Goal: Use online tool/utility

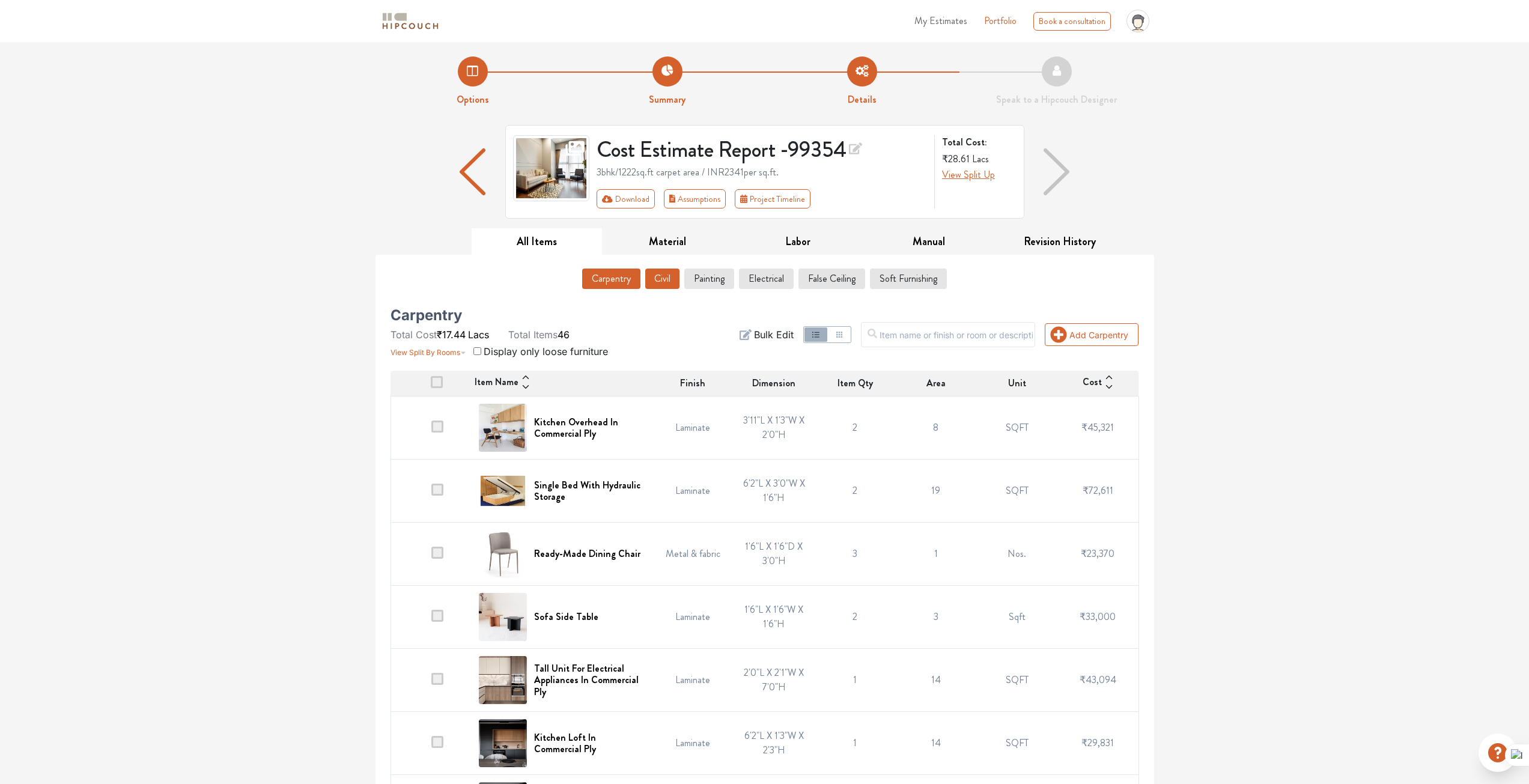
click at [670, 274] on button "Civil" at bounding box center [662, 278] width 34 height 20
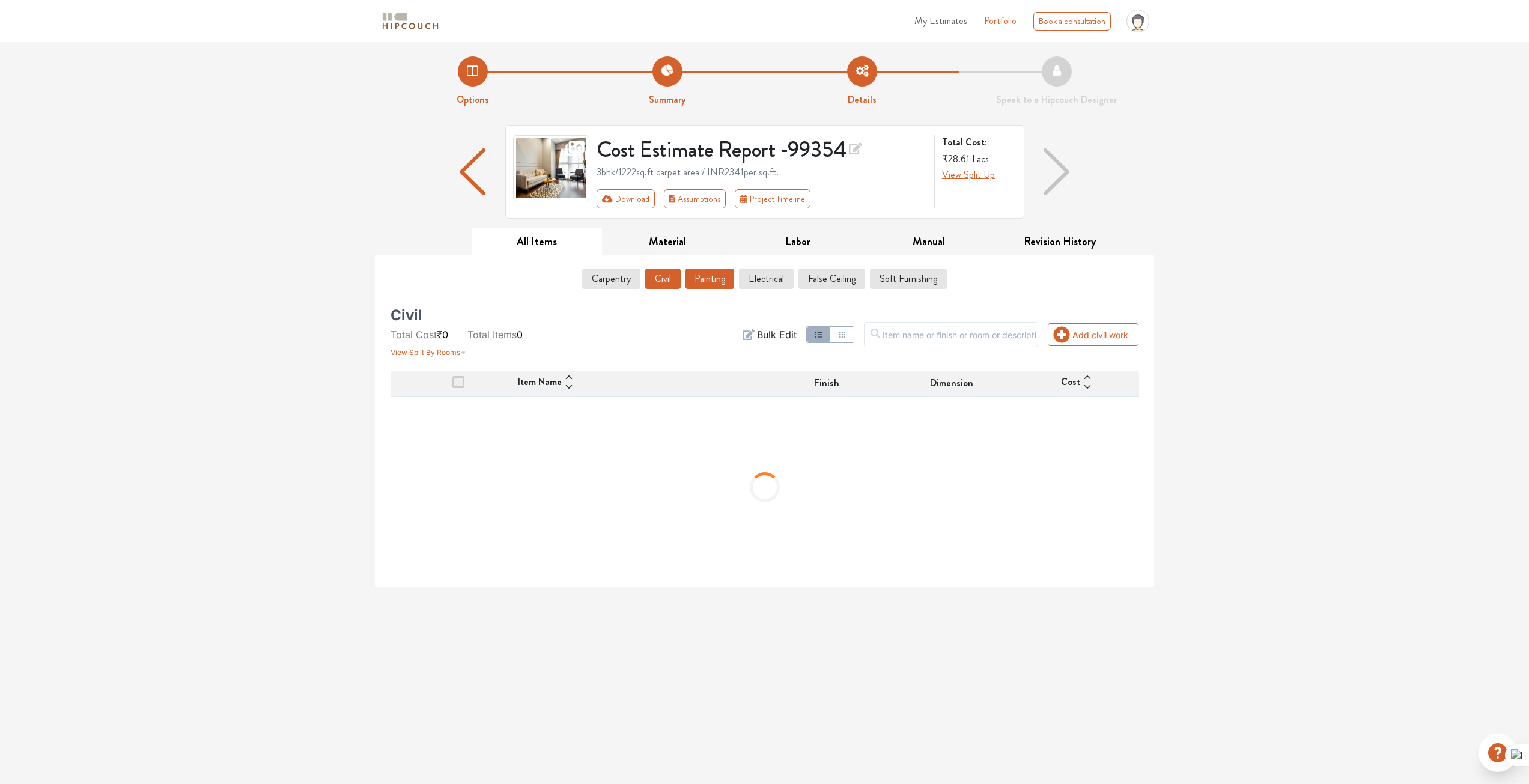
click at [717, 279] on button "Painting" at bounding box center [710, 278] width 49 height 20
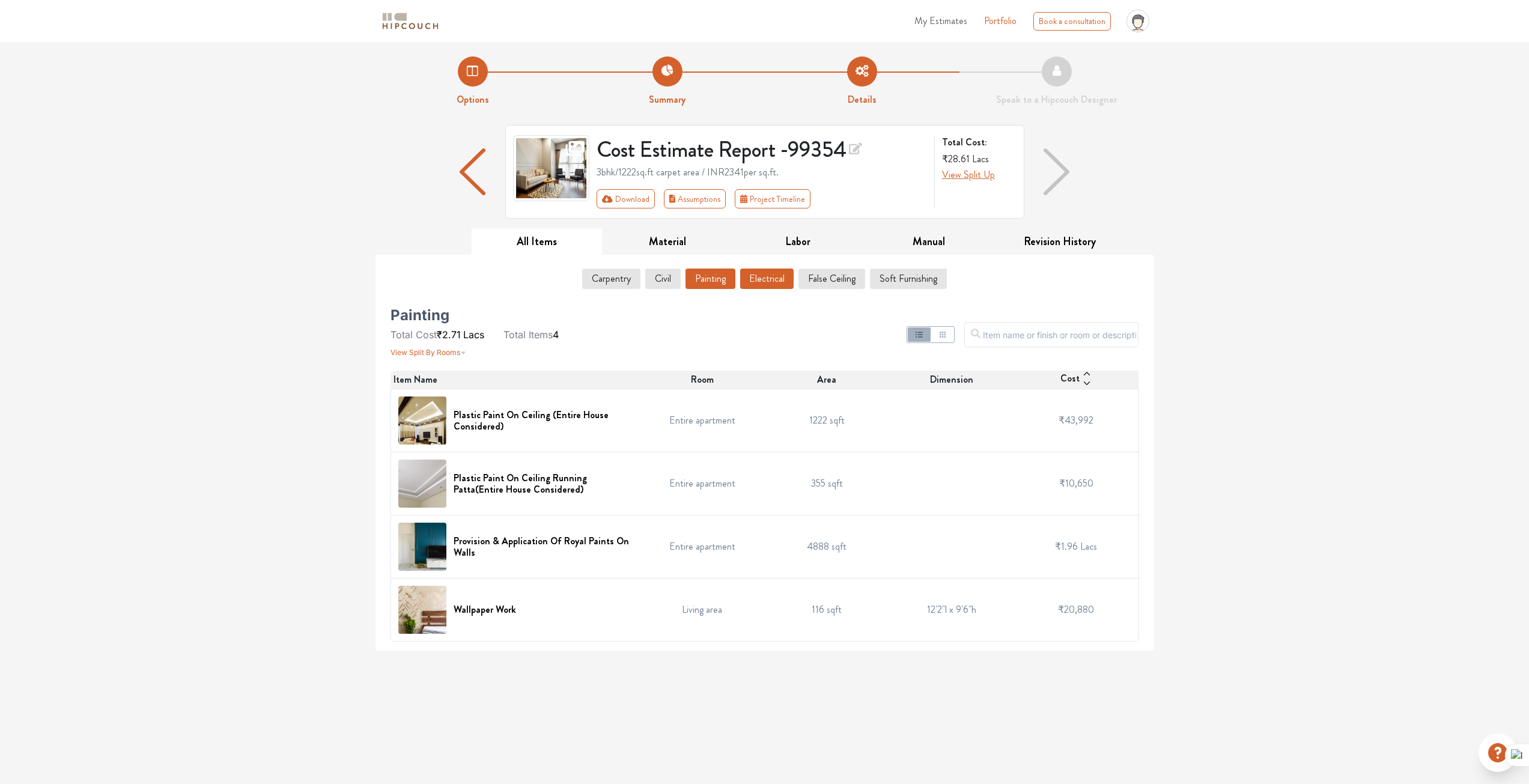
click at [761, 280] on button "Electrical" at bounding box center [767, 278] width 54 height 20
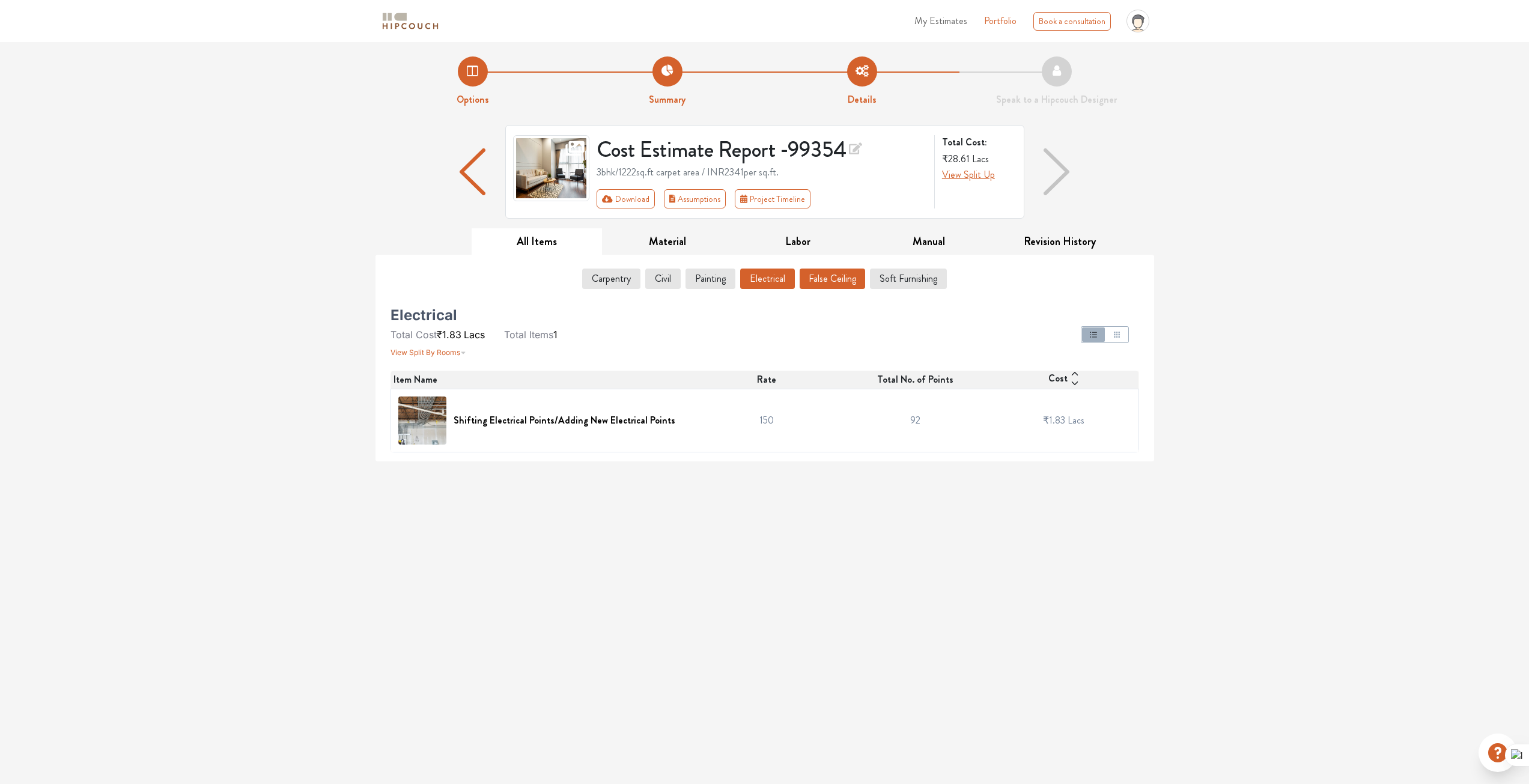
click at [827, 287] on button "False Ceiling" at bounding box center [832, 278] width 65 height 20
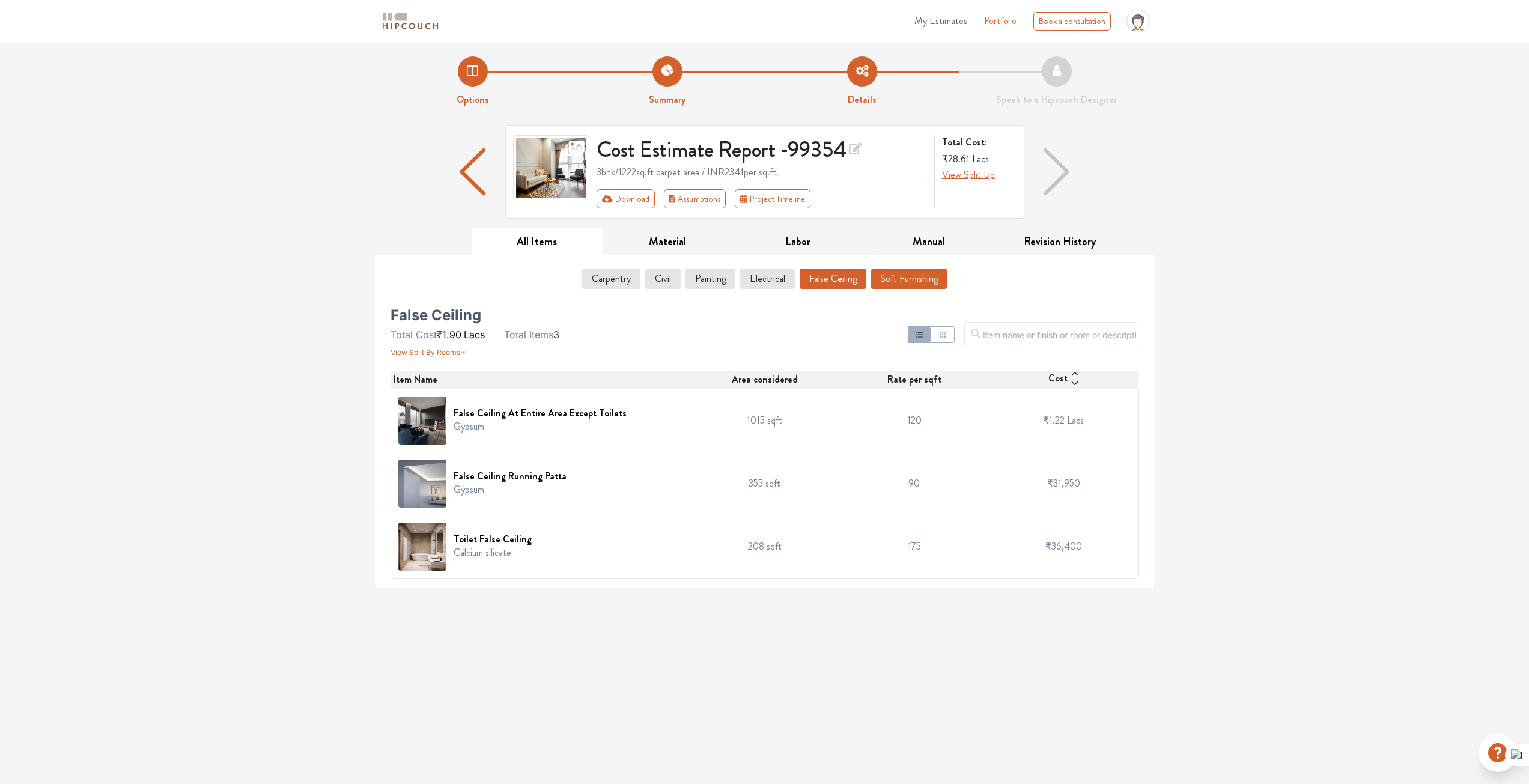
click at [890, 279] on button "Soft Furnishing" at bounding box center [909, 278] width 76 height 20
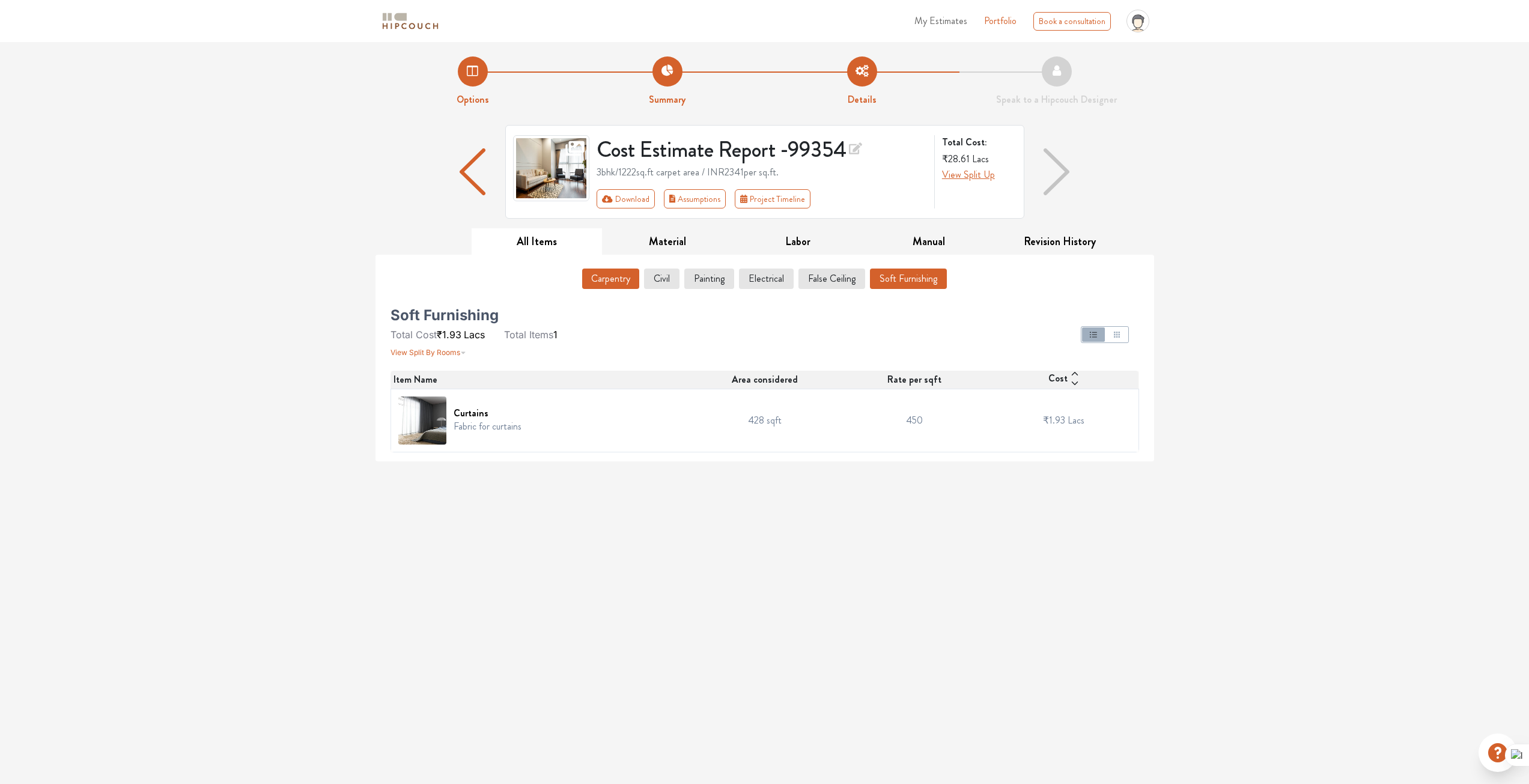
click at [628, 274] on button "Carpentry" at bounding box center [610, 278] width 57 height 20
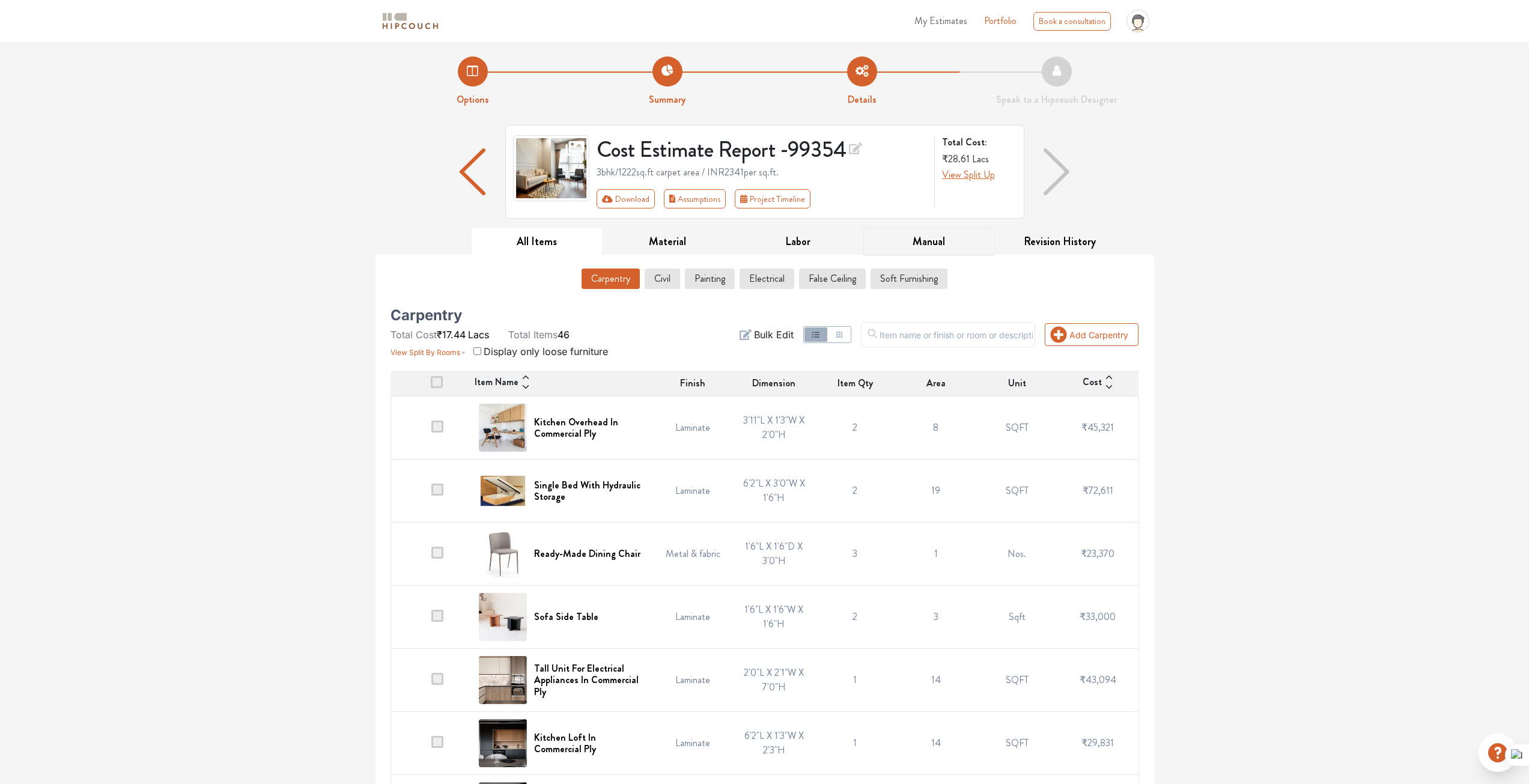
click at [929, 241] on button "Manual" at bounding box center [929, 241] width 131 height 27
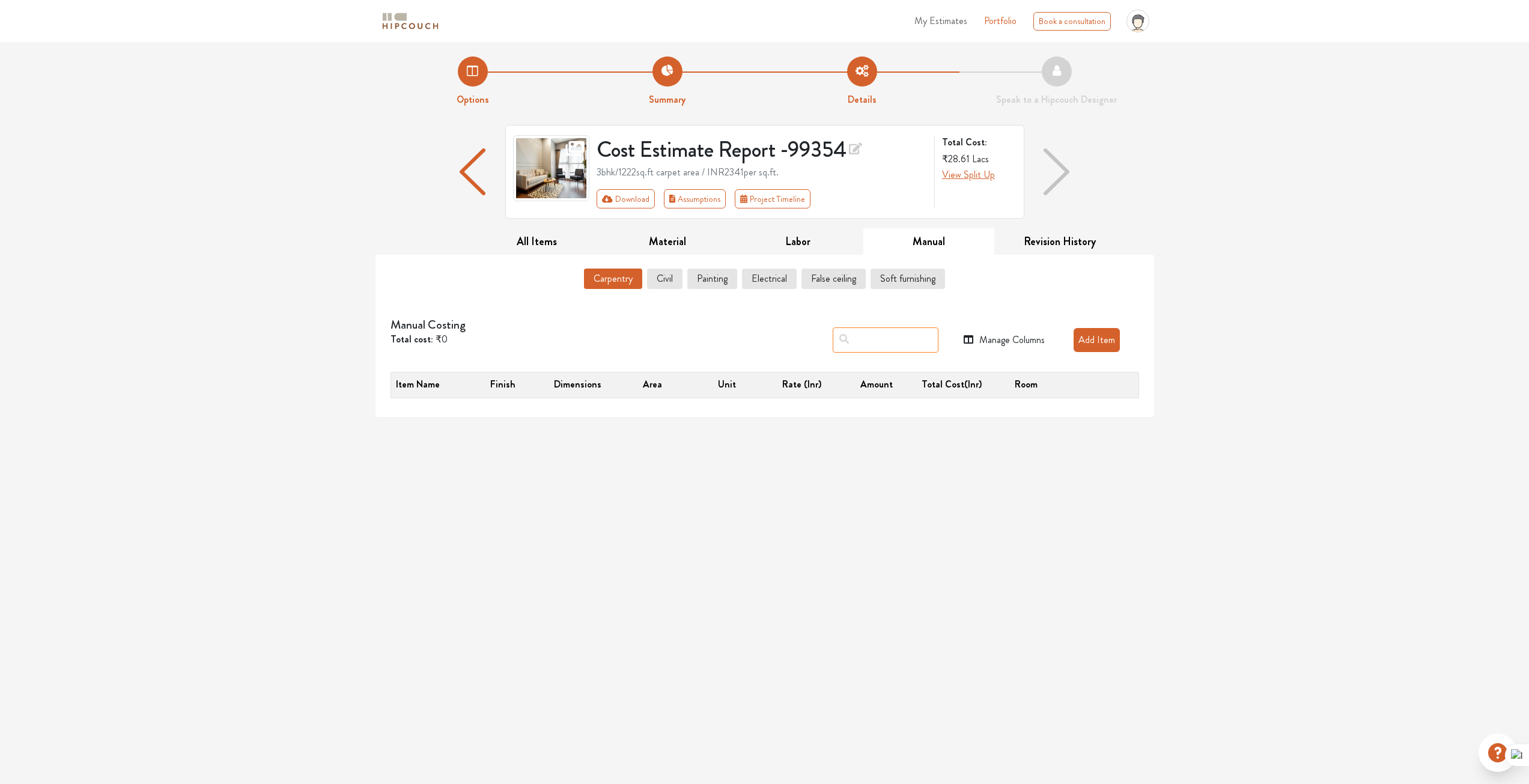
click at [875, 342] on input "text" at bounding box center [886, 340] width 106 height 25
click at [997, 342] on button "Manage Columns" at bounding box center [1004, 340] width 81 height 15
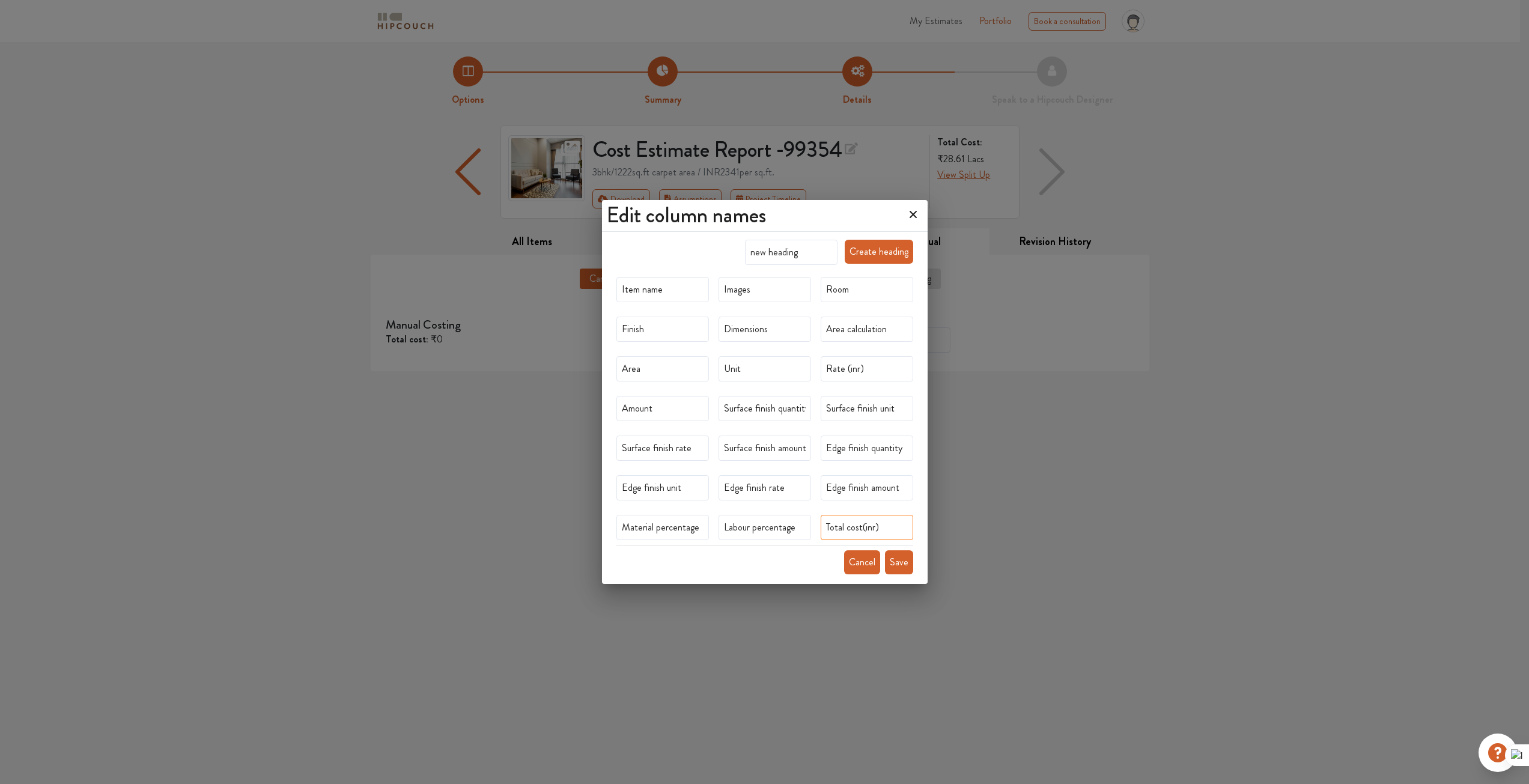
click at [867, 526] on input "Total cost(inr)" at bounding box center [866, 528] width 92 height 25
click at [896, 528] on input "Total cost(inr)" at bounding box center [866, 528] width 92 height 25
click at [1047, 528] on div "Edit column names new heading Create heading Item name Images Room Finish Dimen…" at bounding box center [764, 392] width 1529 height 784
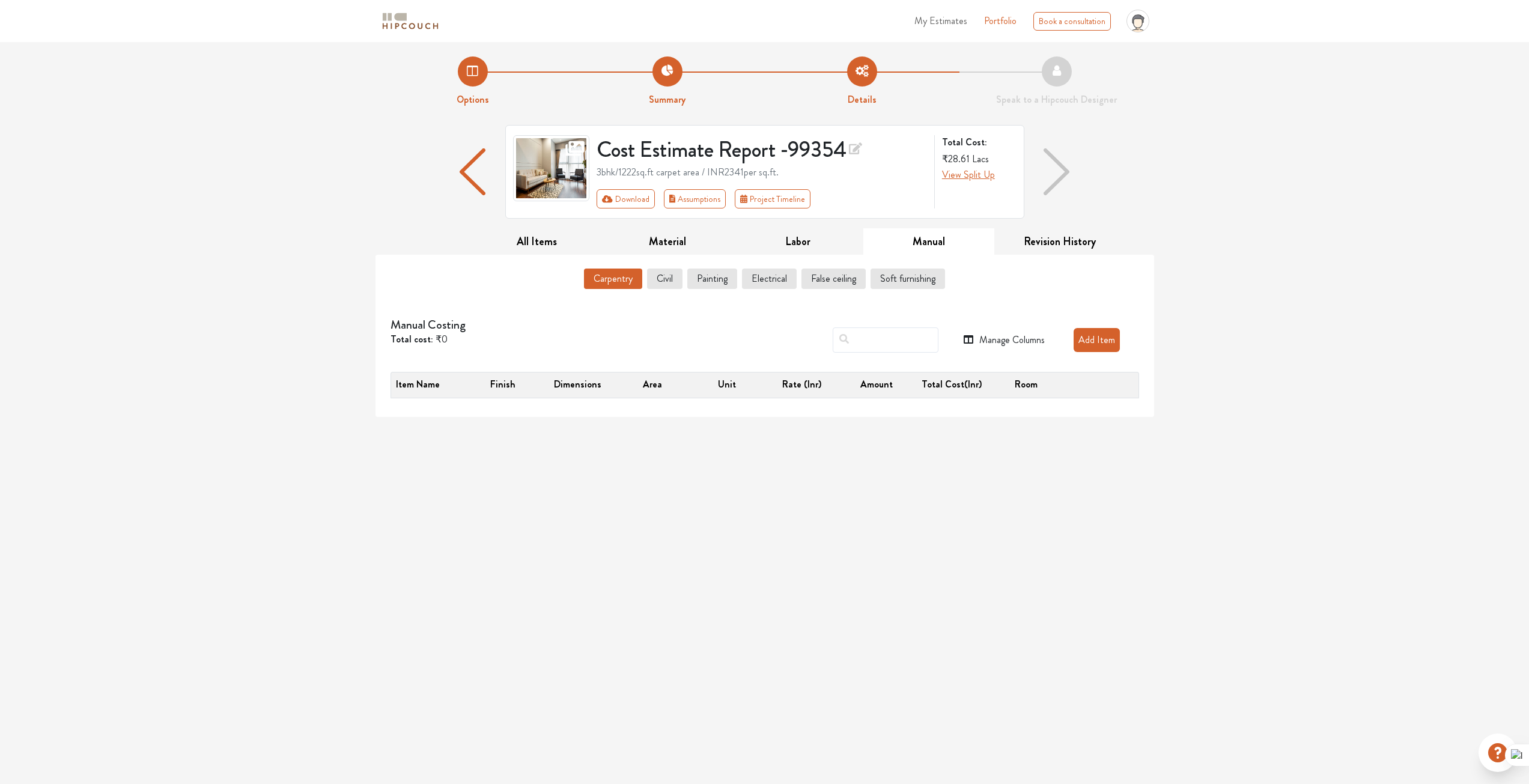
click at [1017, 342] on button "Manage Columns" at bounding box center [1004, 340] width 81 height 15
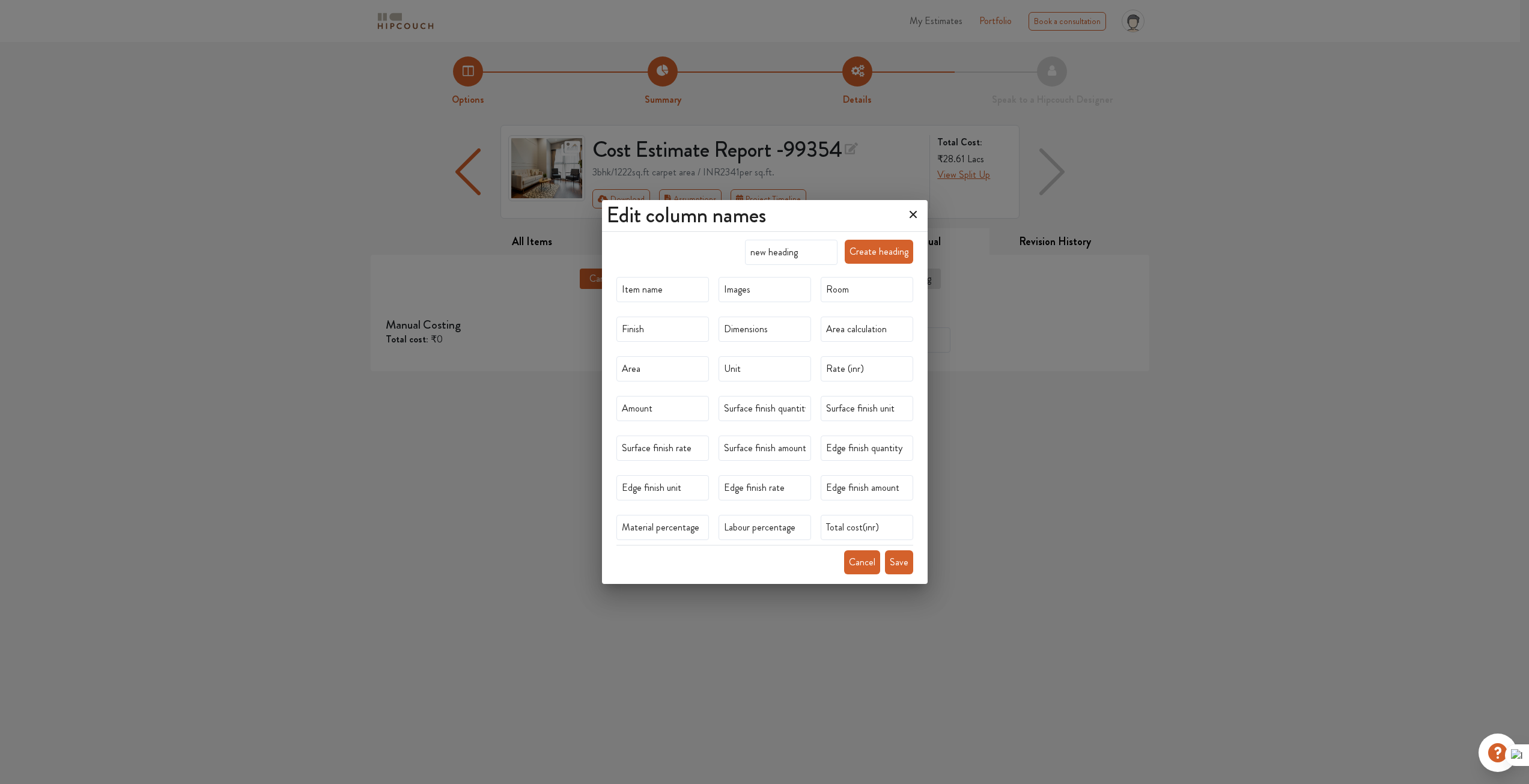
click at [923, 215] on icon at bounding box center [914, 215] width 19 height 19
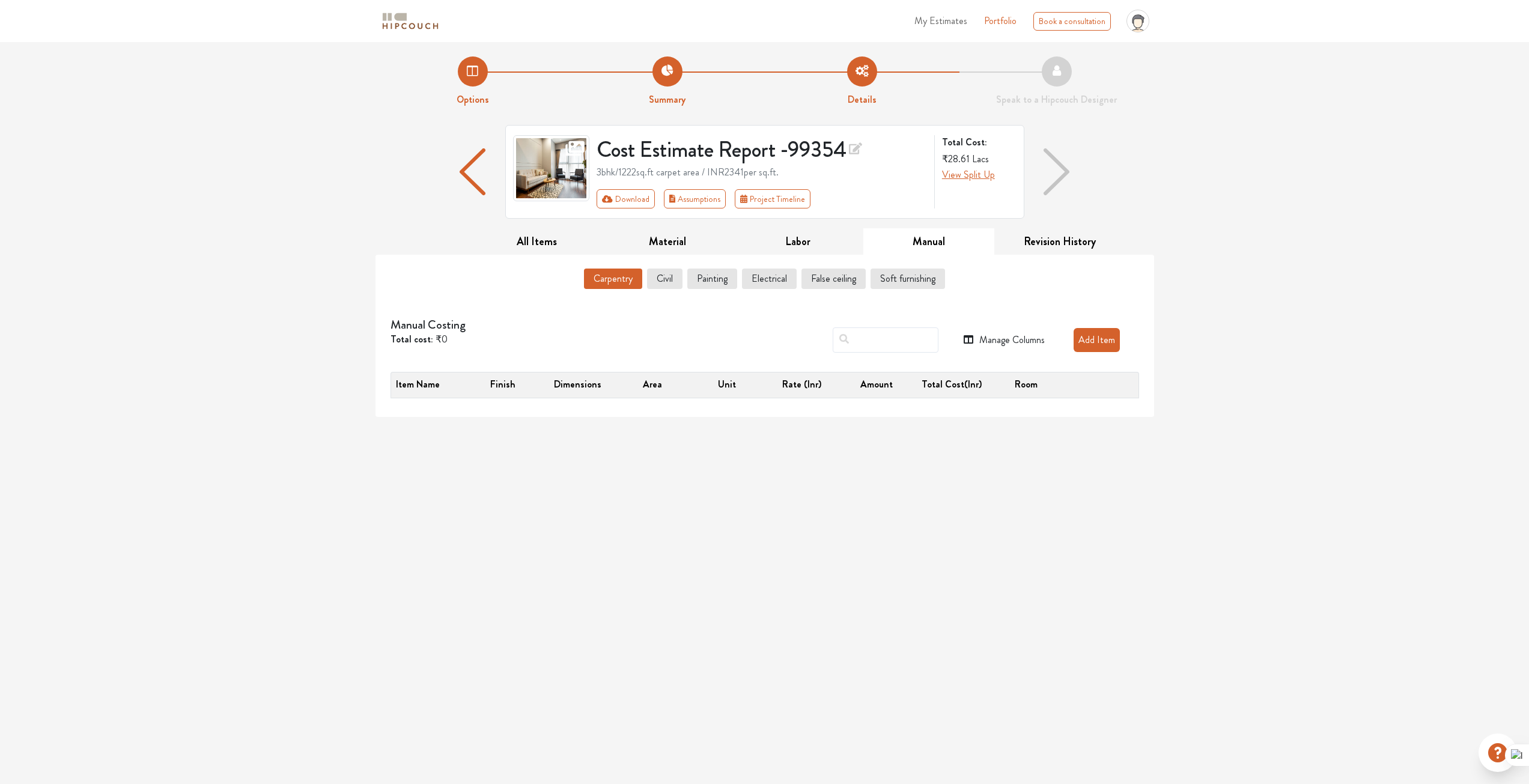
click at [1095, 342] on button "Add Item" at bounding box center [1097, 340] width 47 height 24
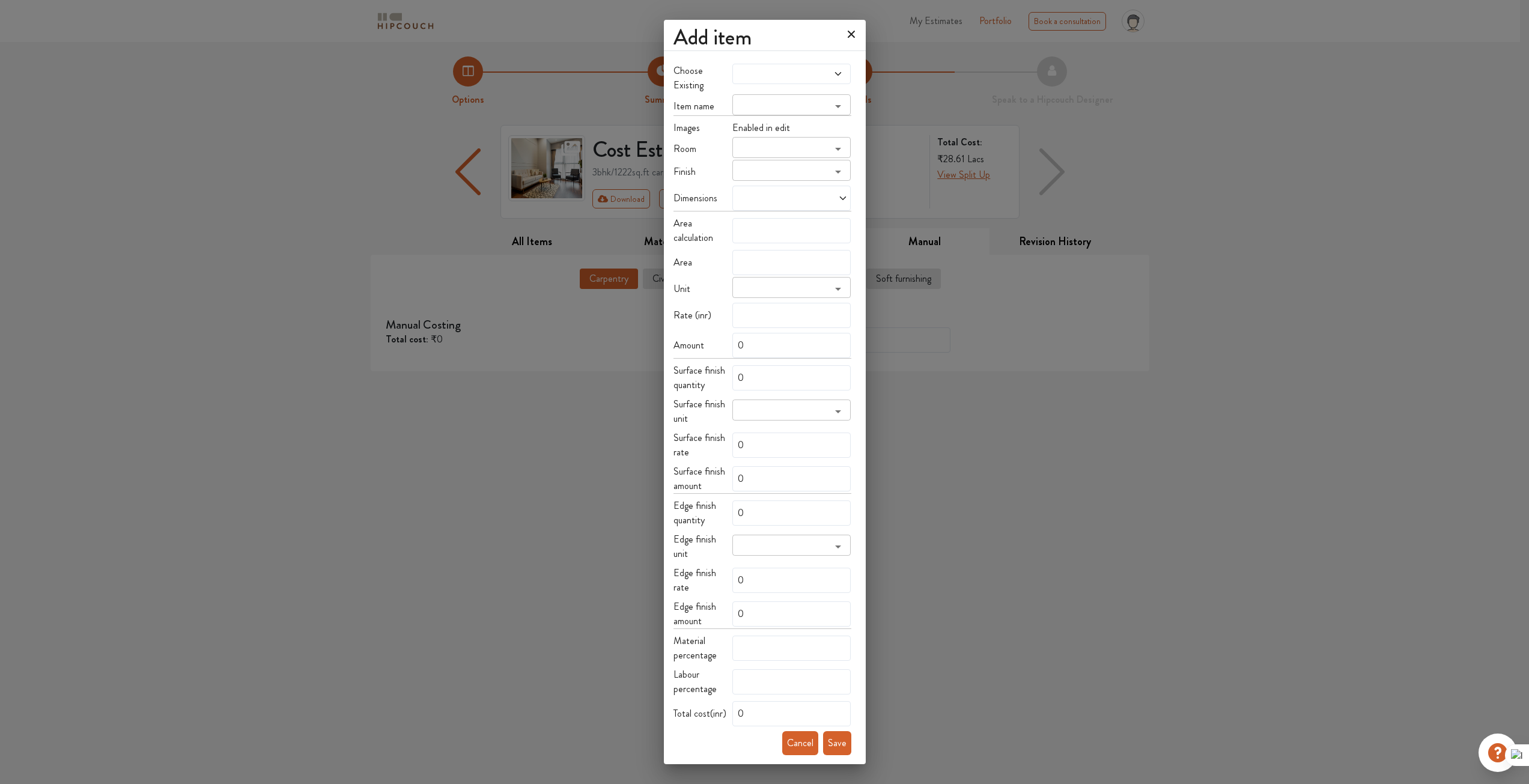
click at [825, 84] on div at bounding box center [791, 74] width 118 height 20
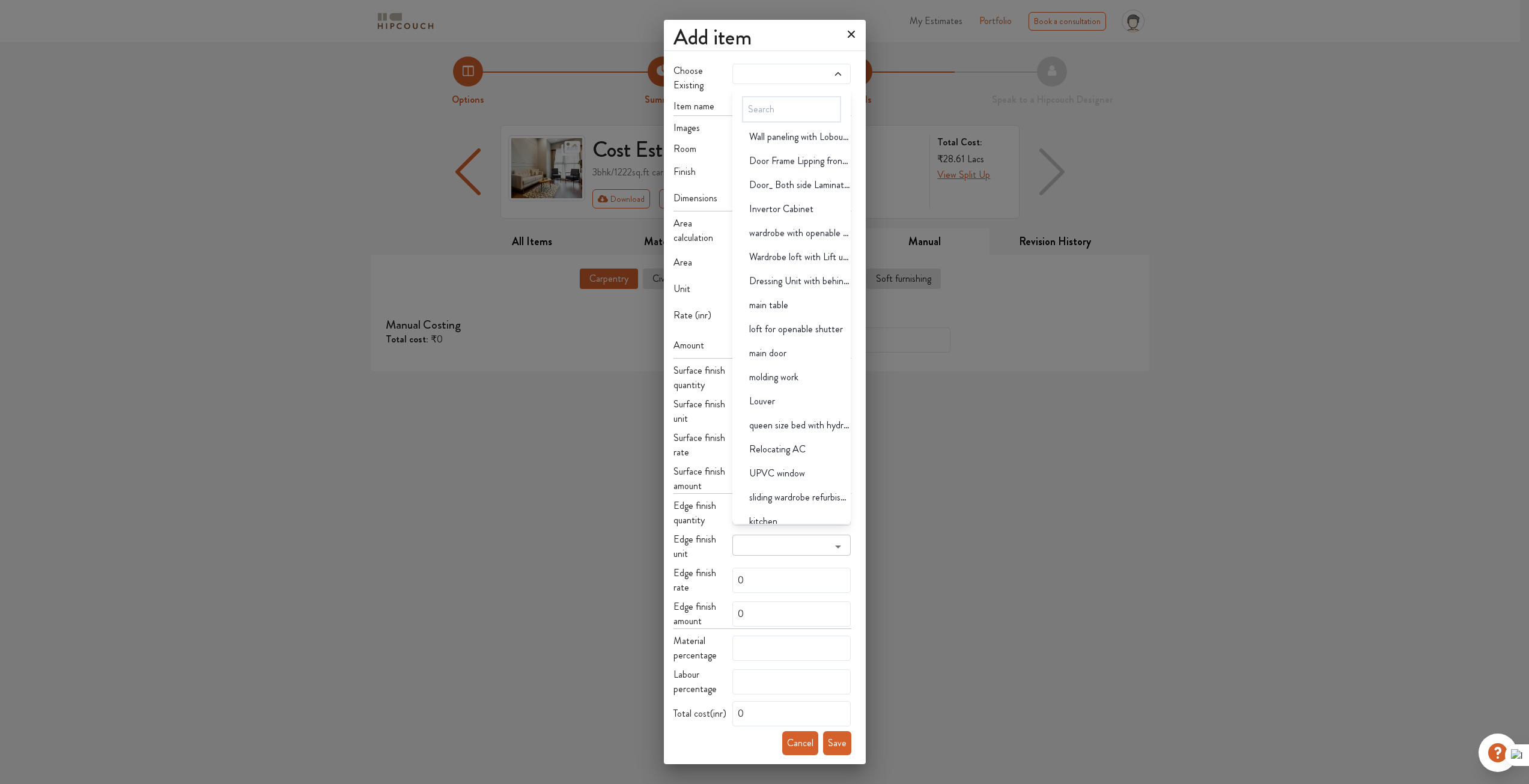
scroll to position [6974, 0]
click at [940, 470] on div "Add item Choose Existing shoe rack tv unit - testing Refurbishment of Tall Unit…" at bounding box center [764, 392] width 1529 height 784
